Goal: Download file/media

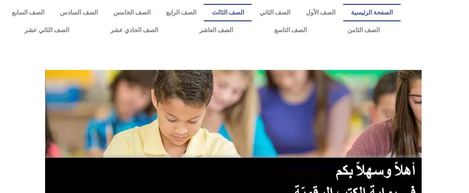
click at [252, 8] on link "الصف الثالث" at bounding box center [228, 13] width 48 height 18
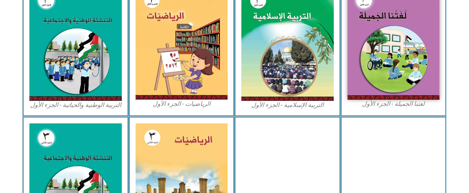
scroll to position [255, 0]
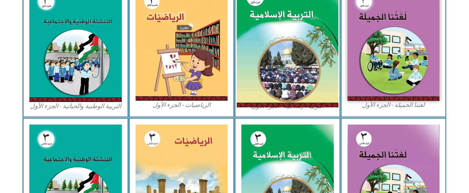
click at [243, 74] on img at bounding box center [288, 44] width 102 height 126
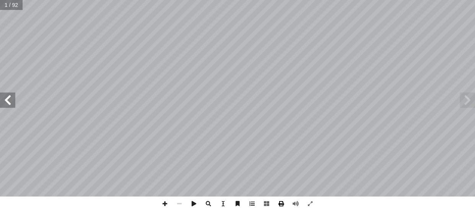
click at [282, 193] on span at bounding box center [281, 203] width 15 height 15
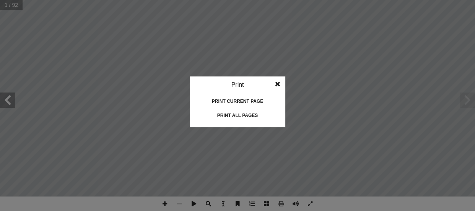
click at [245, 115] on div "Print all pages" at bounding box center [237, 115] width 76 height 12
